Goal: Find specific page/section: Find specific page/section

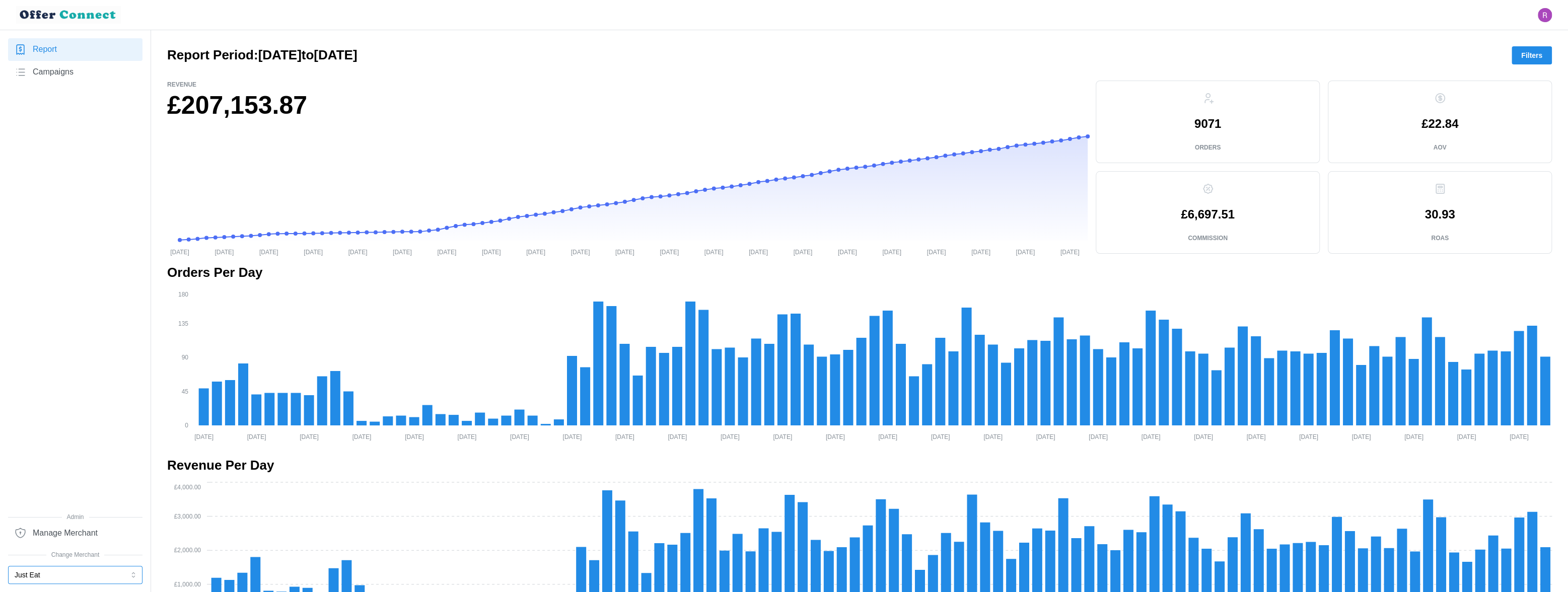
click at [109, 577] on button "Just Eat" at bounding box center [75, 574] width 134 height 18
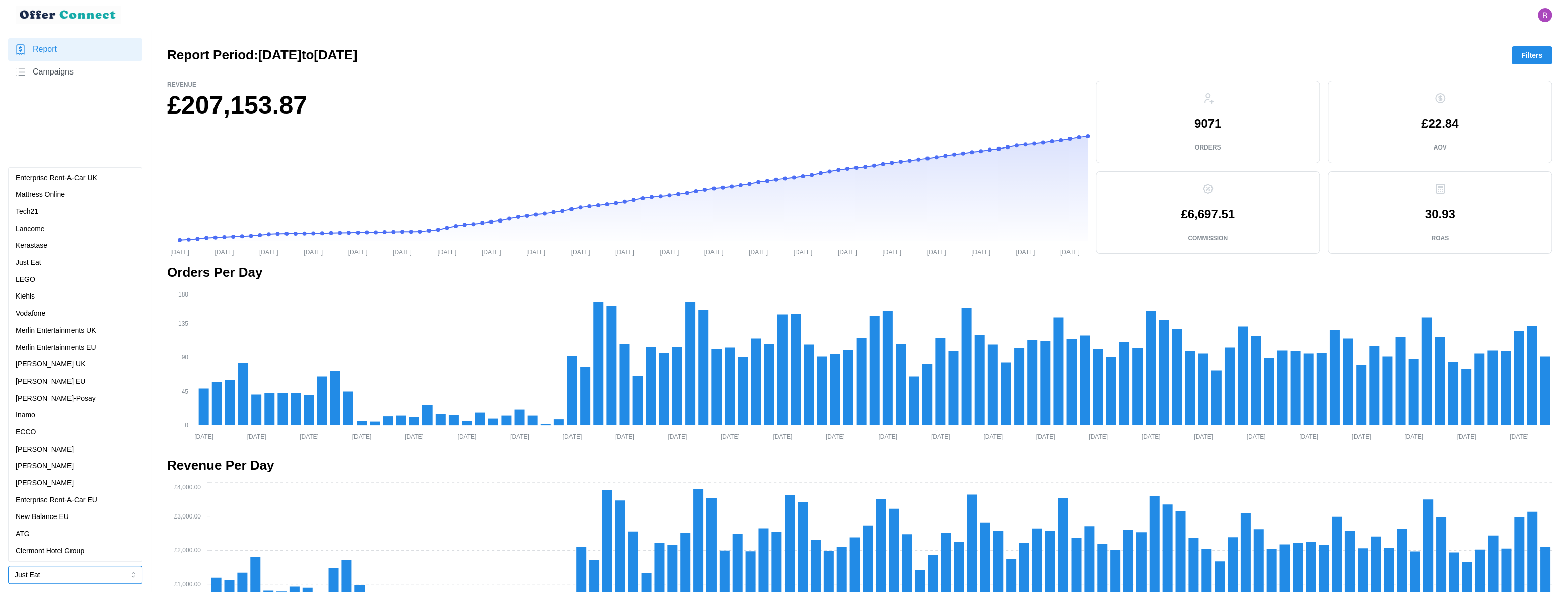
click at [49, 531] on div "ATG" at bounding box center [75, 534] width 119 height 11
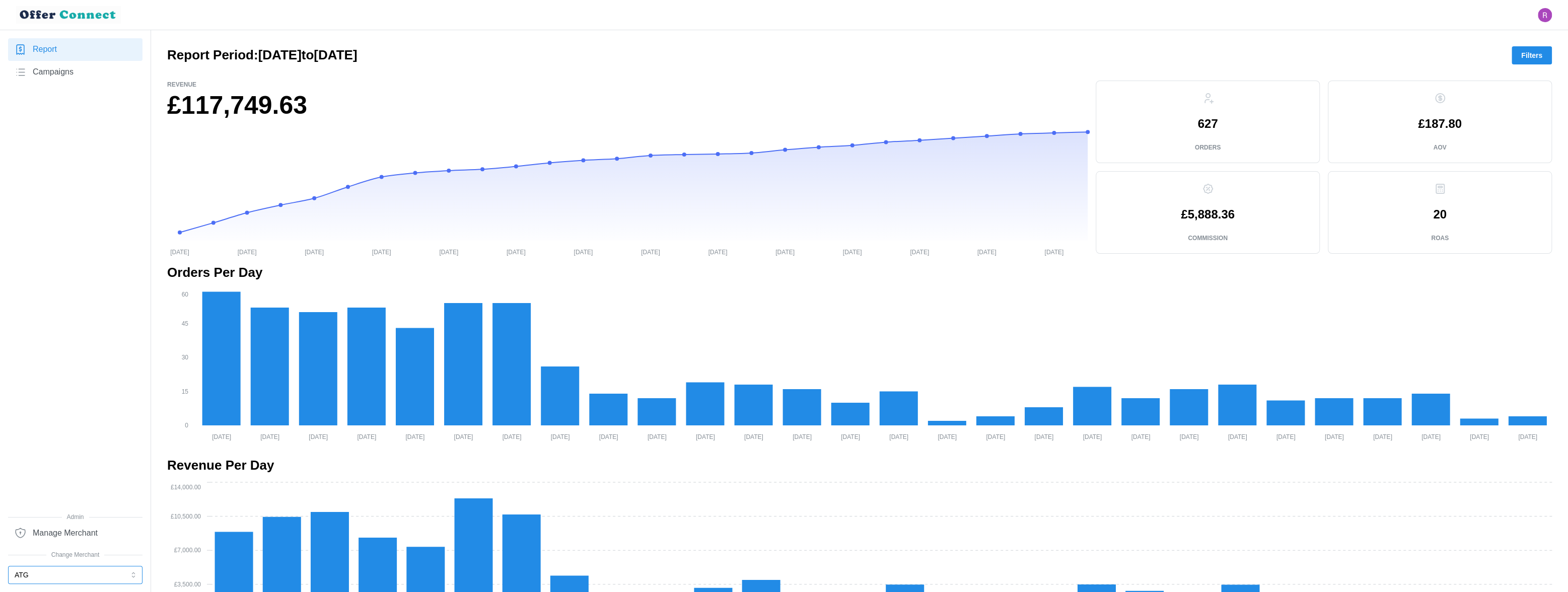
click at [61, 574] on button "ATG" at bounding box center [75, 574] width 134 height 18
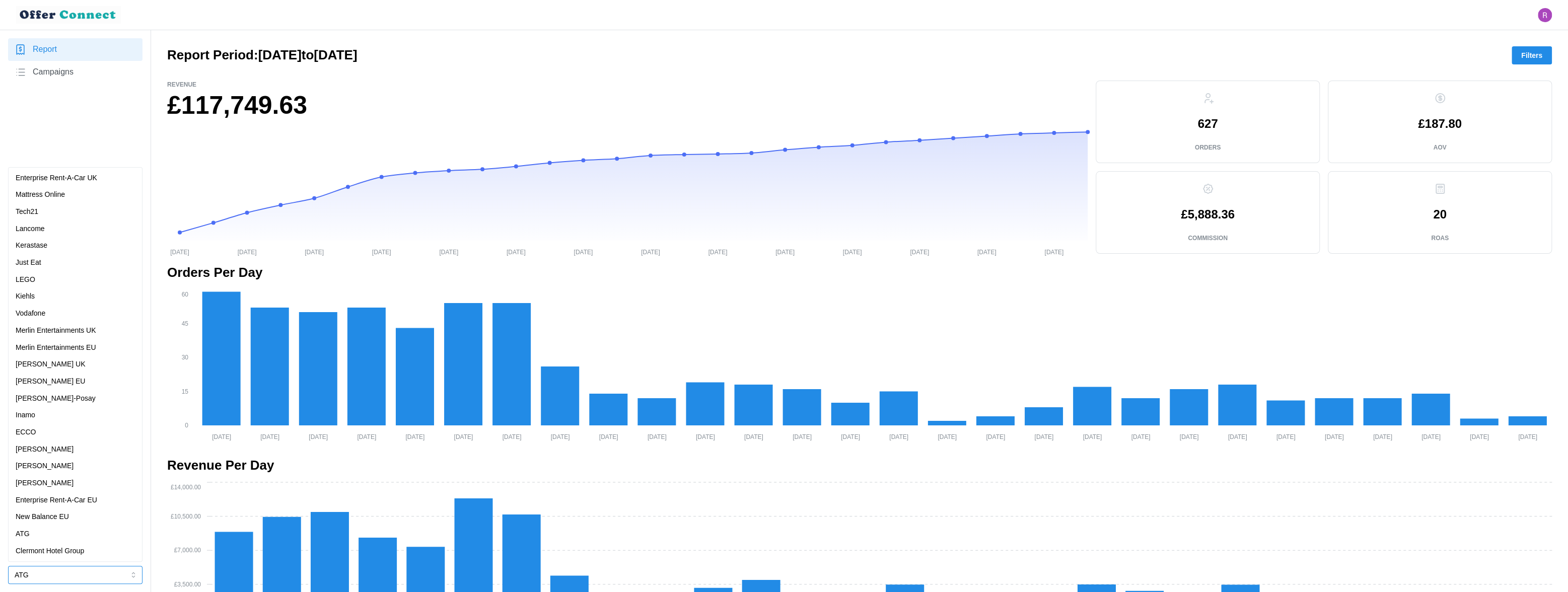
click at [47, 552] on p "Clermont Hotel Group" at bounding box center [50, 552] width 69 height 11
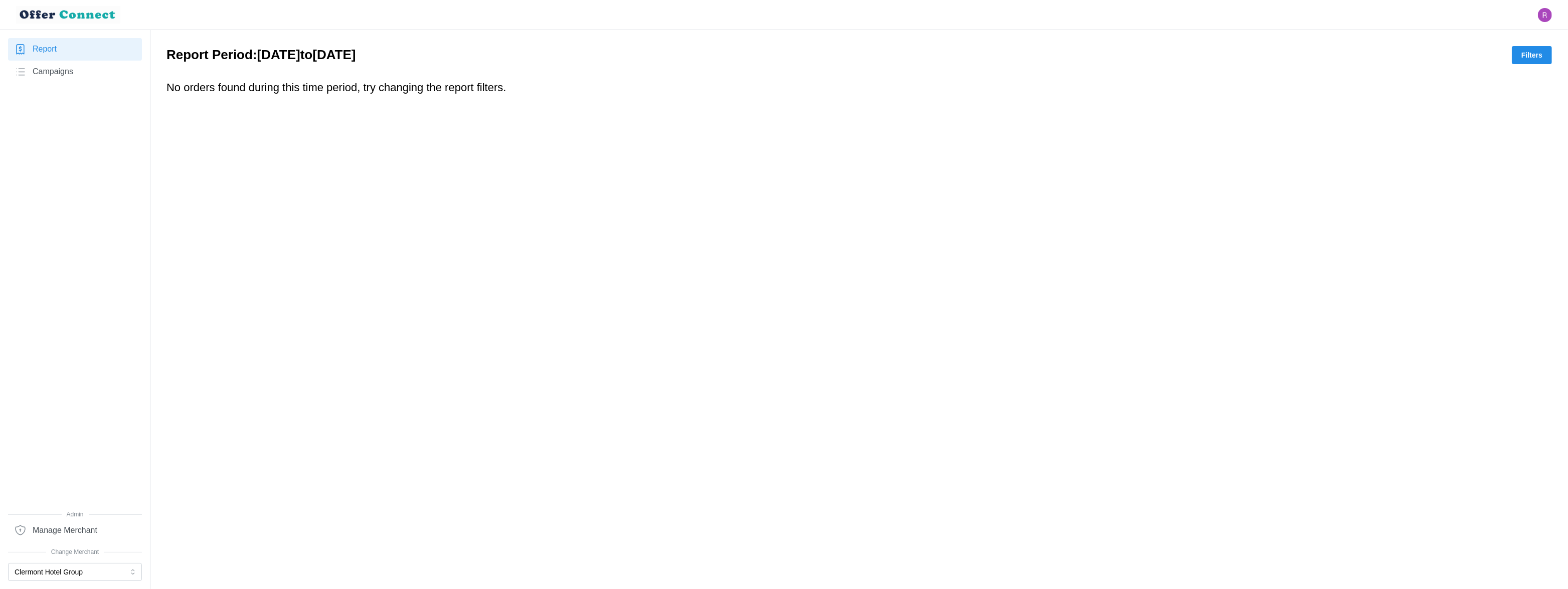
click at [66, 76] on span "Campaigns" at bounding box center [53, 72] width 41 height 13
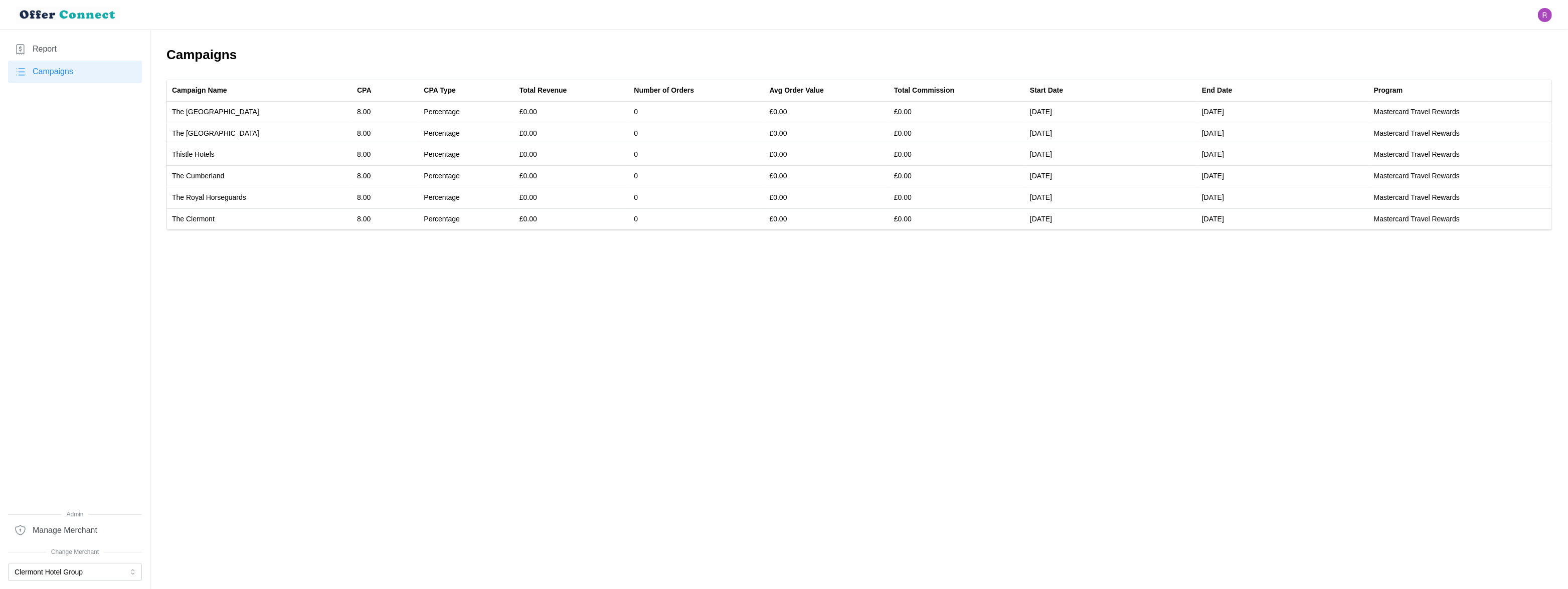
click at [96, 383] on div "Report Campaigns" at bounding box center [75, 274] width 133 height 472
click at [247, 433] on main "Campaigns Campaign Name CPA CPA Type Total Revenue Number of Orders Avg Order V…" at bounding box center [784, 294] width 1568 height 589
click at [76, 574] on button "Clermont Hotel Group" at bounding box center [75, 571] width 133 height 18
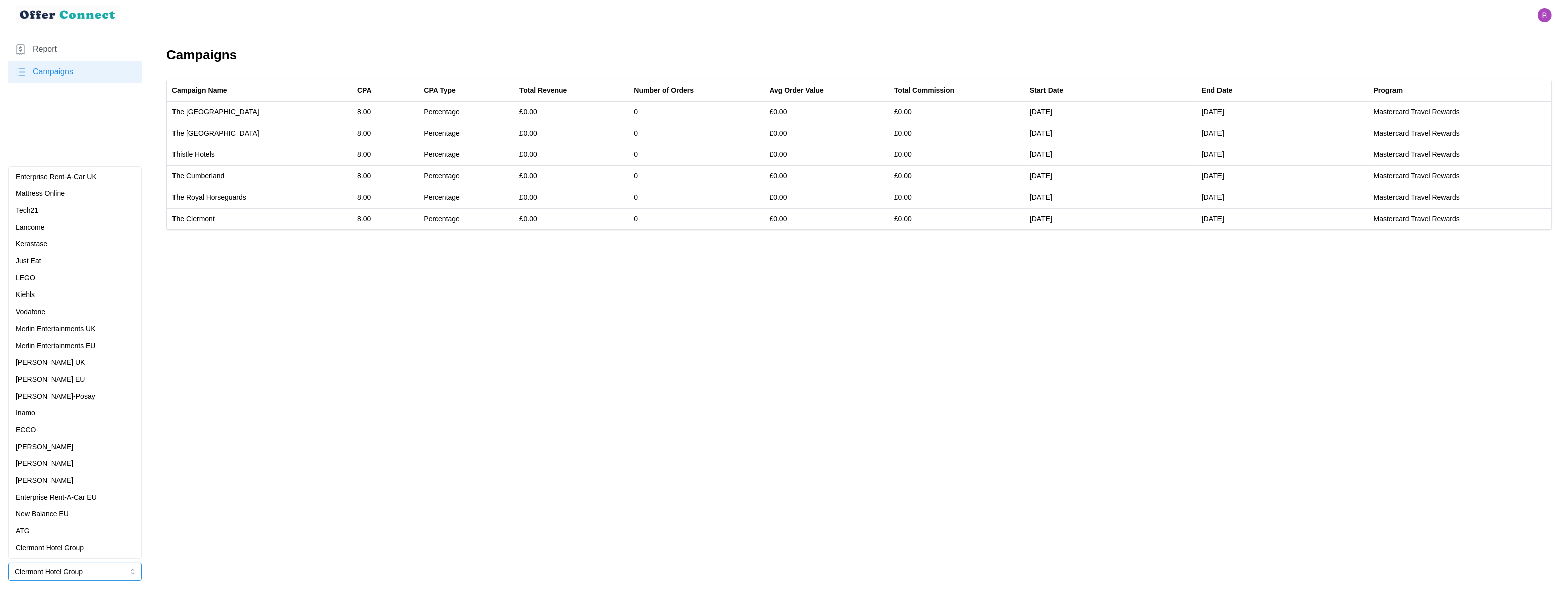
click at [63, 570] on button "Clermont Hotel Group" at bounding box center [75, 571] width 133 height 18
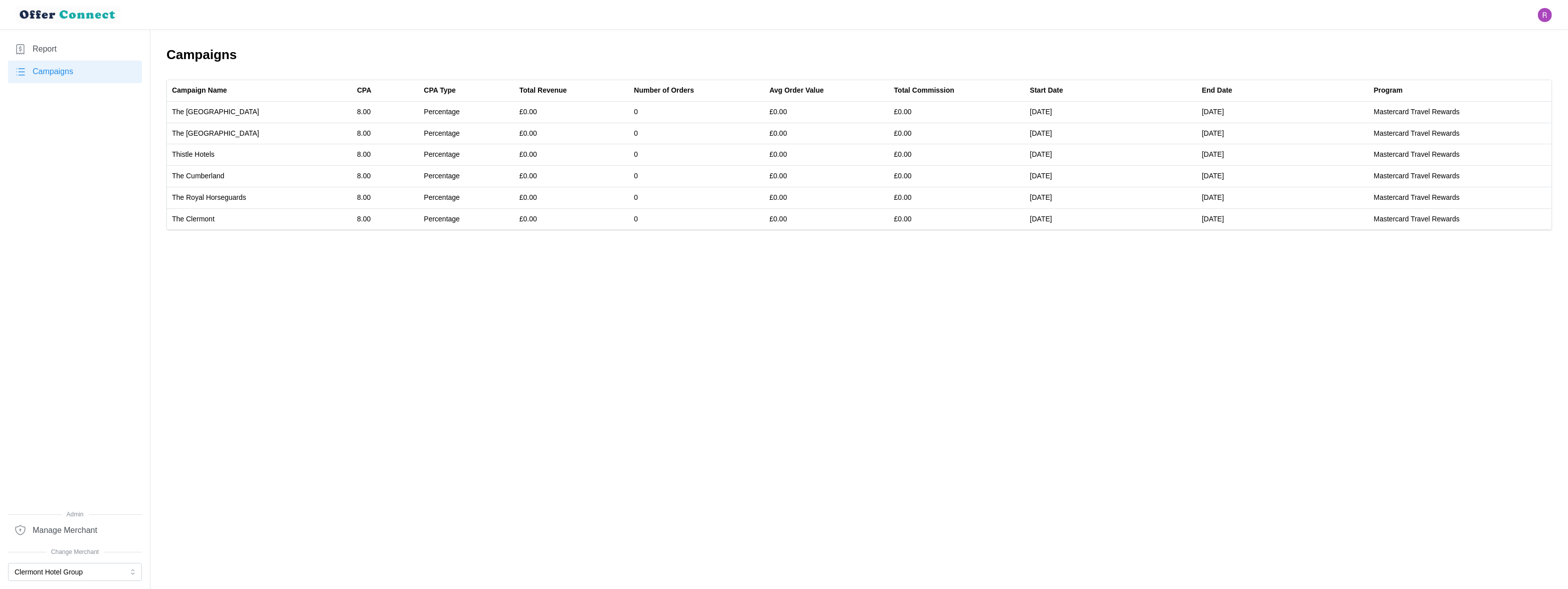
click at [316, 290] on main "Campaigns Campaign Name CPA CPA Type Total Revenue Number of Orders Avg Order V…" at bounding box center [784, 294] width 1568 height 589
click at [98, 578] on button "Clermont Hotel Group" at bounding box center [75, 571] width 133 height 18
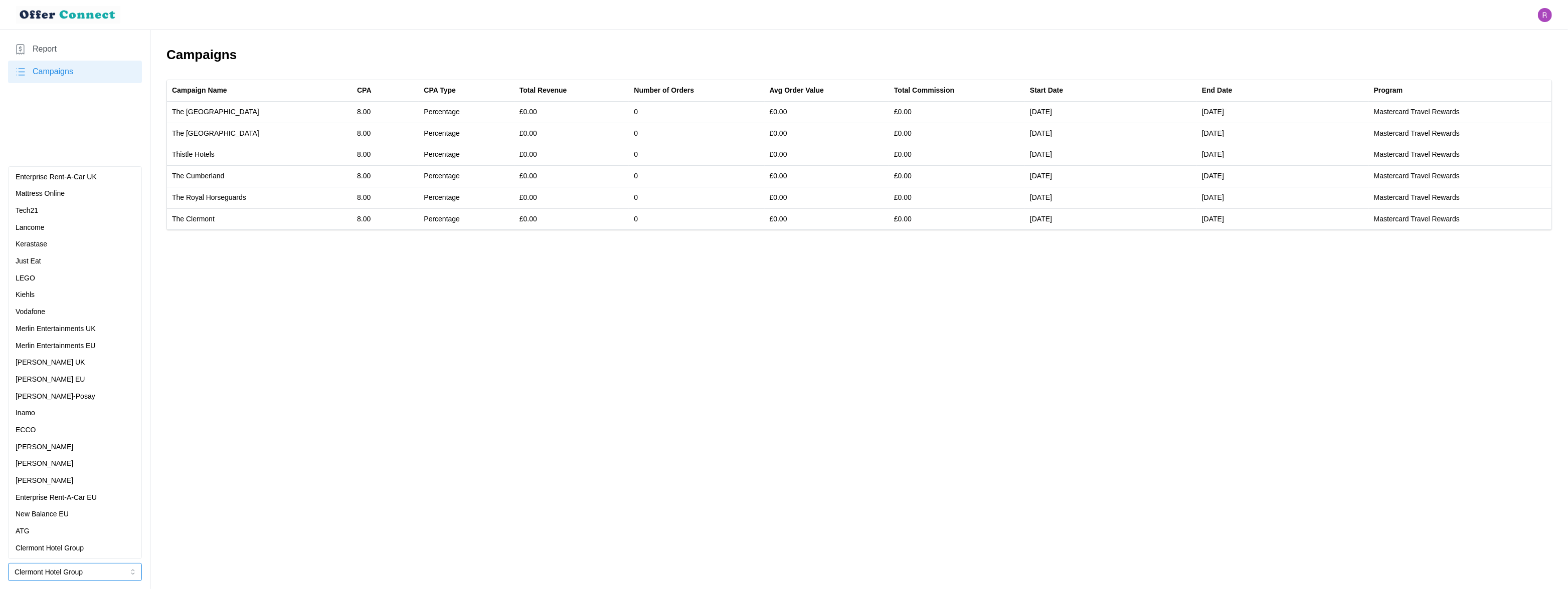
click at [46, 533] on div "ATG" at bounding box center [75, 532] width 119 height 11
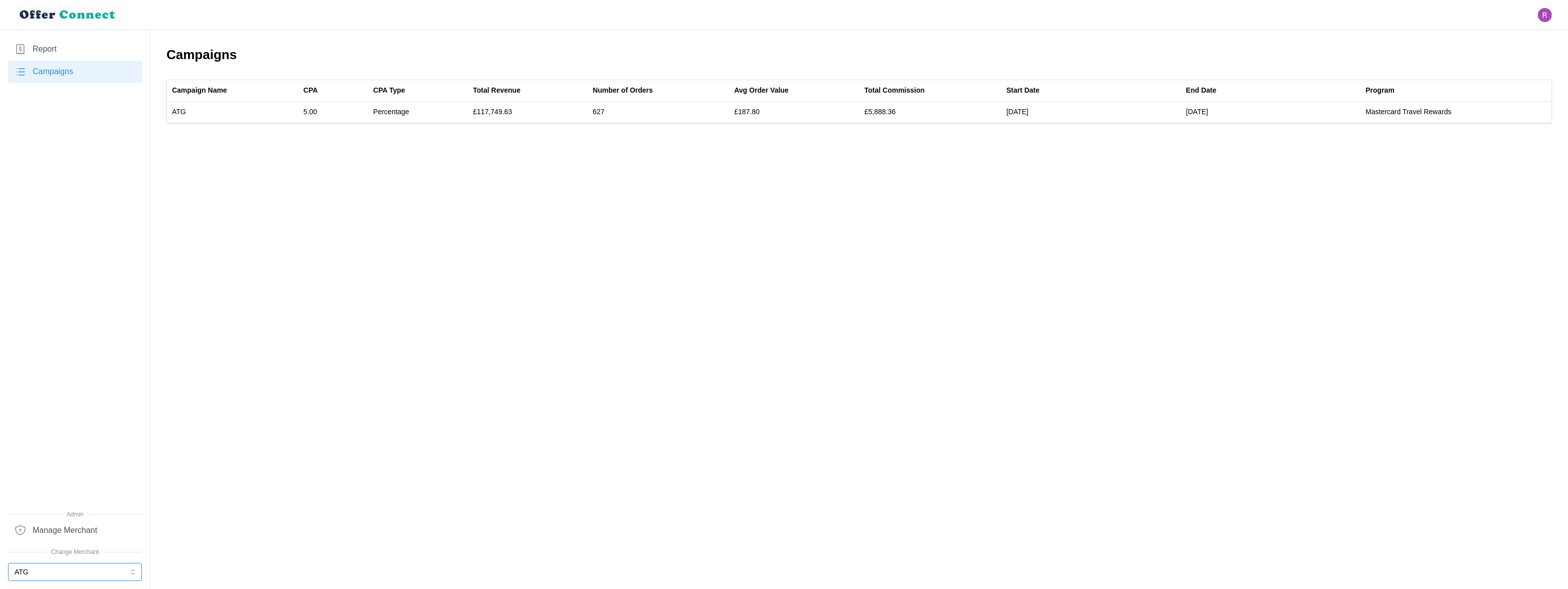
click at [71, 572] on button "ATG" at bounding box center [75, 571] width 133 height 18
